Goal: Information Seeking & Learning: Find specific fact

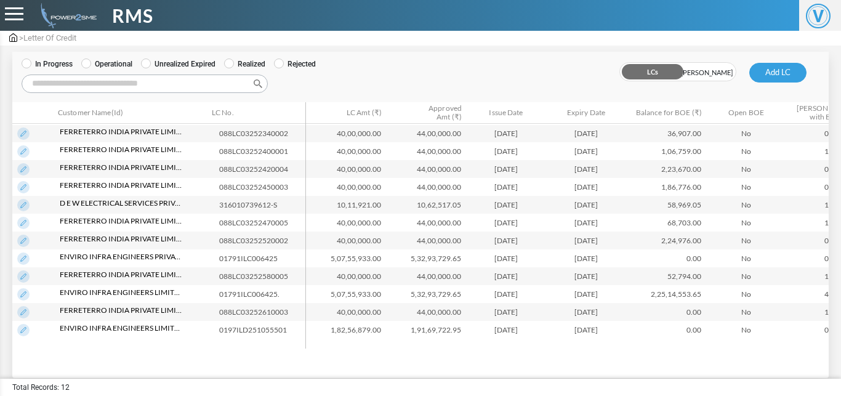
click at [40, 66] on label "In Progress" at bounding box center [47, 63] width 51 height 11
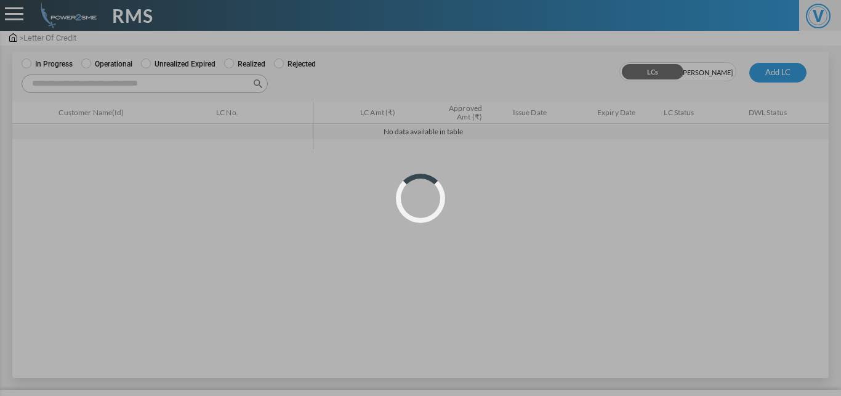
click at [111, 60] on div "Loading..." at bounding box center [420, 198] width 841 height 396
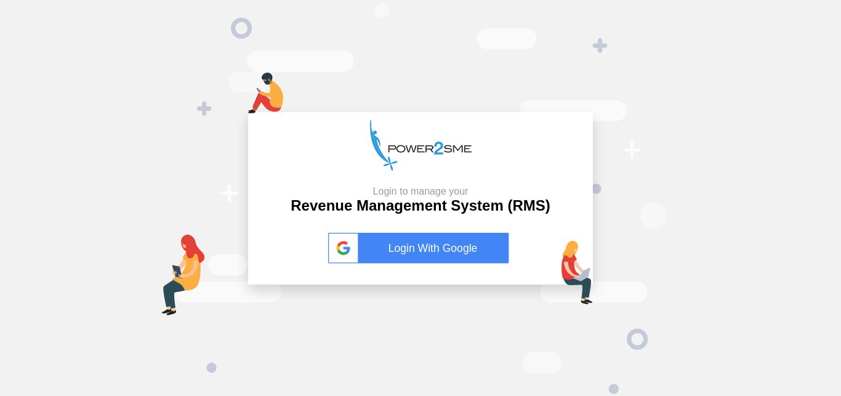
click at [436, 241] on link "Login With Google" at bounding box center [420, 248] width 185 height 31
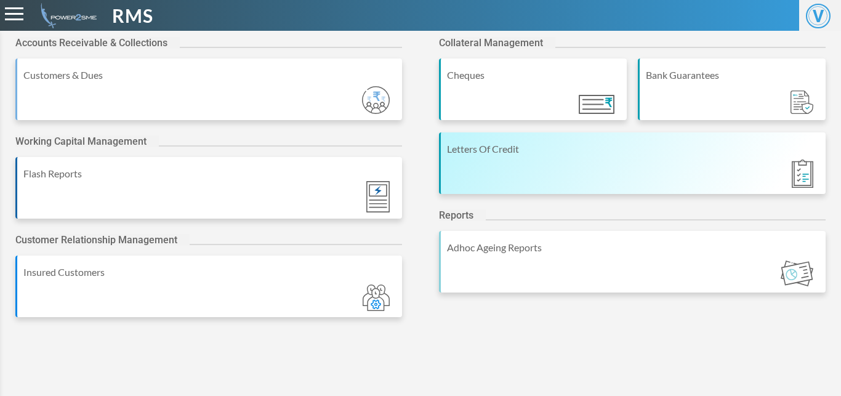
click at [502, 167] on div "Letters Of Credit" at bounding box center [632, 163] width 386 height 62
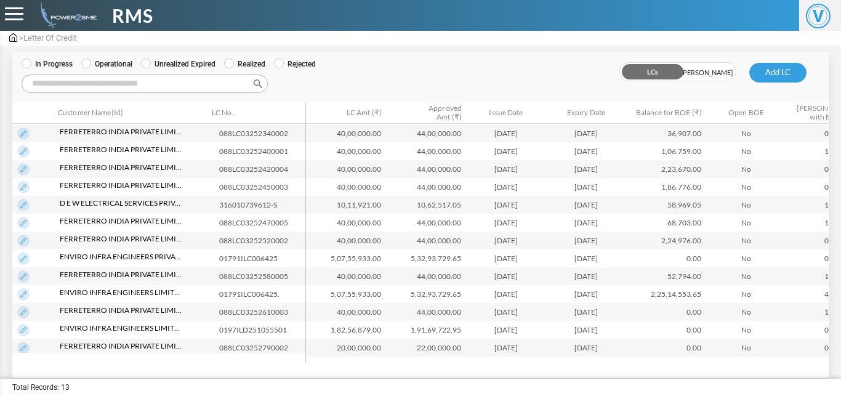
scroll to position [7, 0]
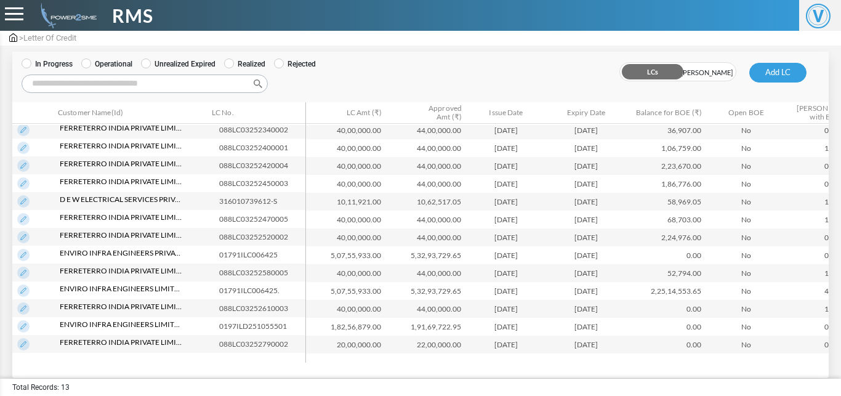
click at [28, 341] on img at bounding box center [23, 344] width 12 height 12
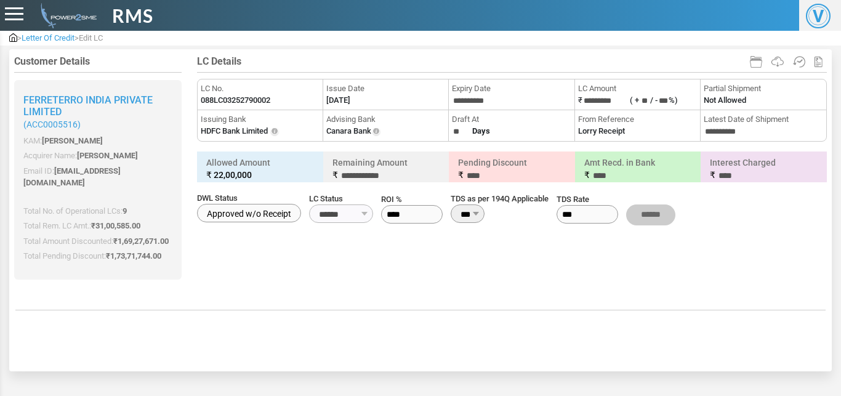
click at [244, 92] on span "LC No." at bounding box center [260, 88] width 119 height 12
click at [244, 97] on label "088LC03252790002" at bounding box center [236, 100] width 70 height 12
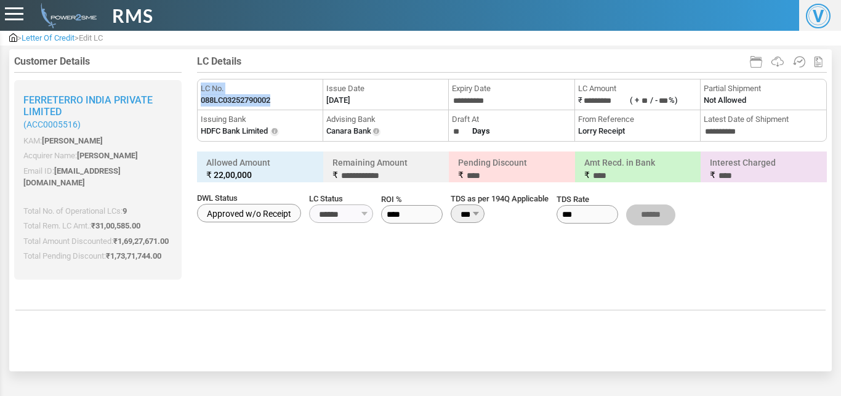
copy li "LC No. 088LC03252790002"
click at [244, 97] on label "088LC03252790002" at bounding box center [236, 100] width 70 height 12
click at [345, 98] on label "06-10-2025" at bounding box center [338, 100] width 24 height 12
copy li "Issue Date"
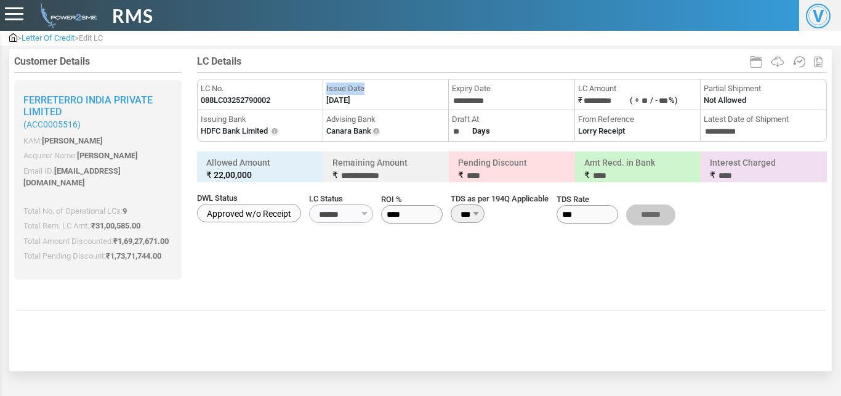
click at [345, 98] on label "06-10-2025" at bounding box center [338, 100] width 24 height 12
